Goal: Browse casually

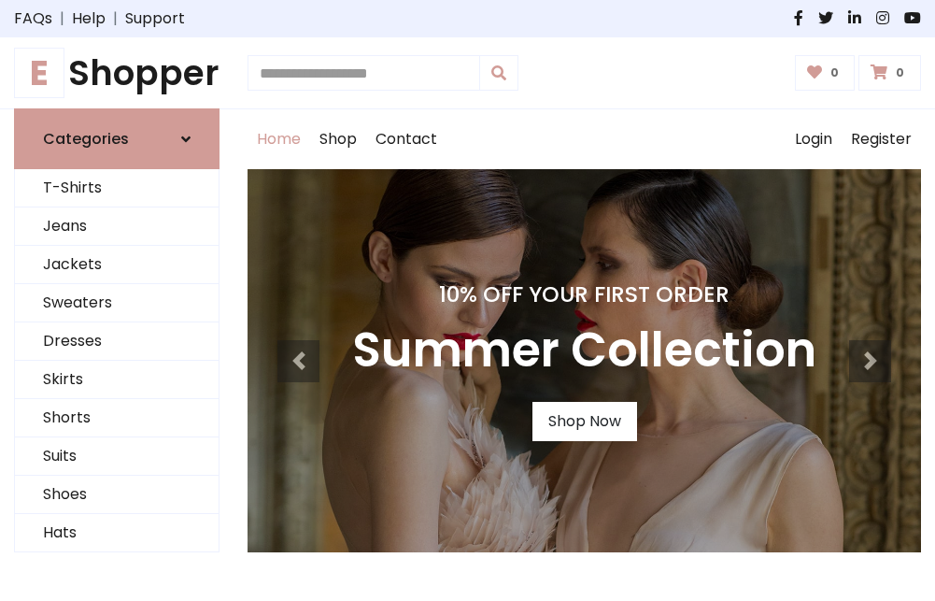
click at [467, 300] on h4 "10% Off Your First Order" at bounding box center [584, 294] width 464 height 26
click at [584, 421] on link "Shop Now" at bounding box center [585, 421] width 105 height 39
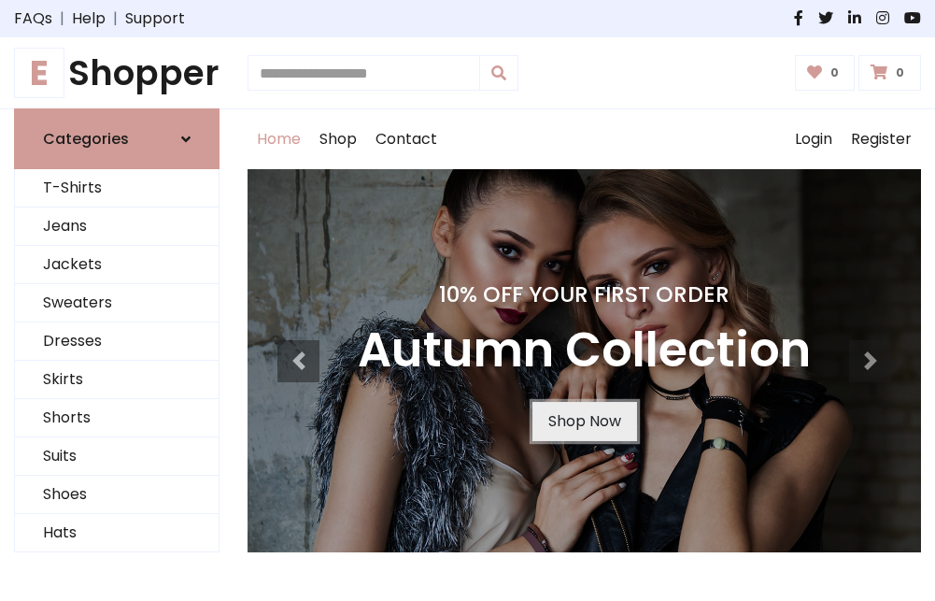
click at [584, 421] on link "Shop Now" at bounding box center [585, 421] width 105 height 39
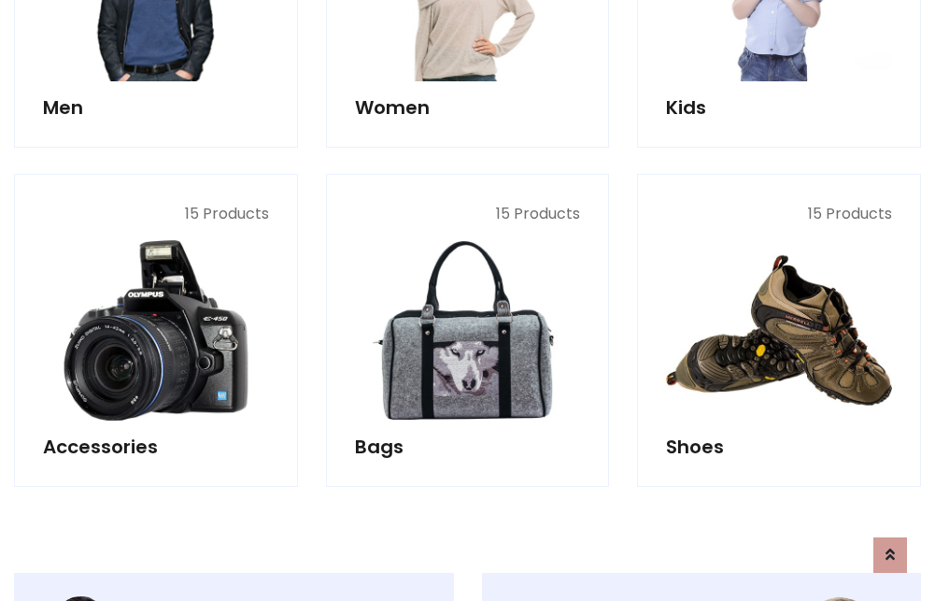
scroll to position [1863, 0]
